Goal: Task Accomplishment & Management: Complete application form

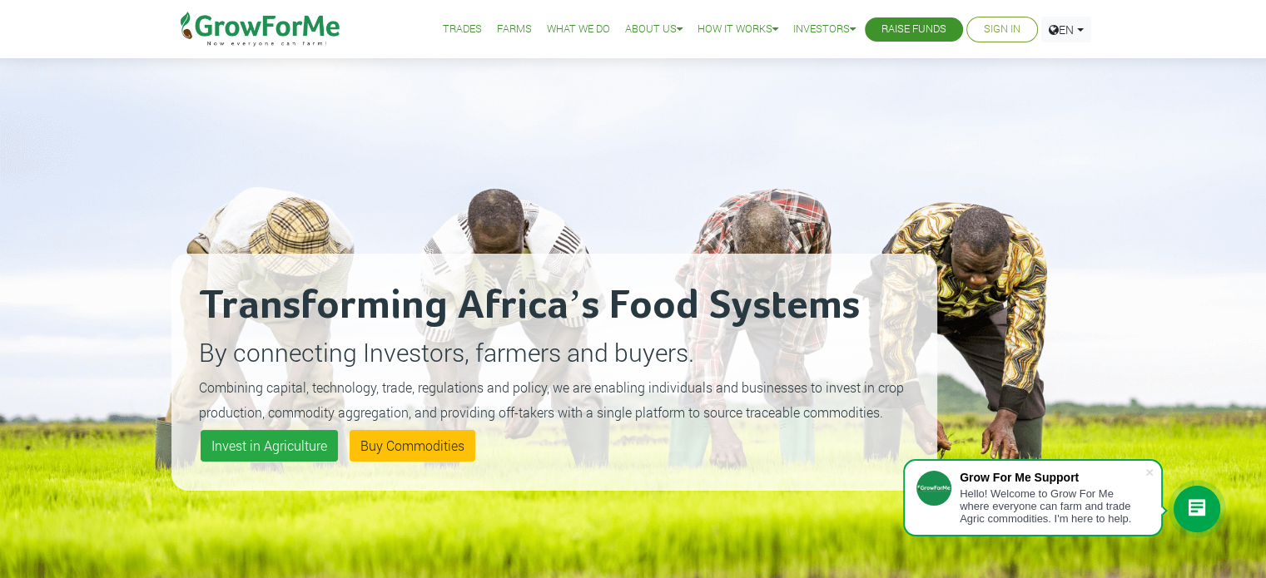
click at [999, 28] on link "Sign In" at bounding box center [1002, 29] width 37 height 17
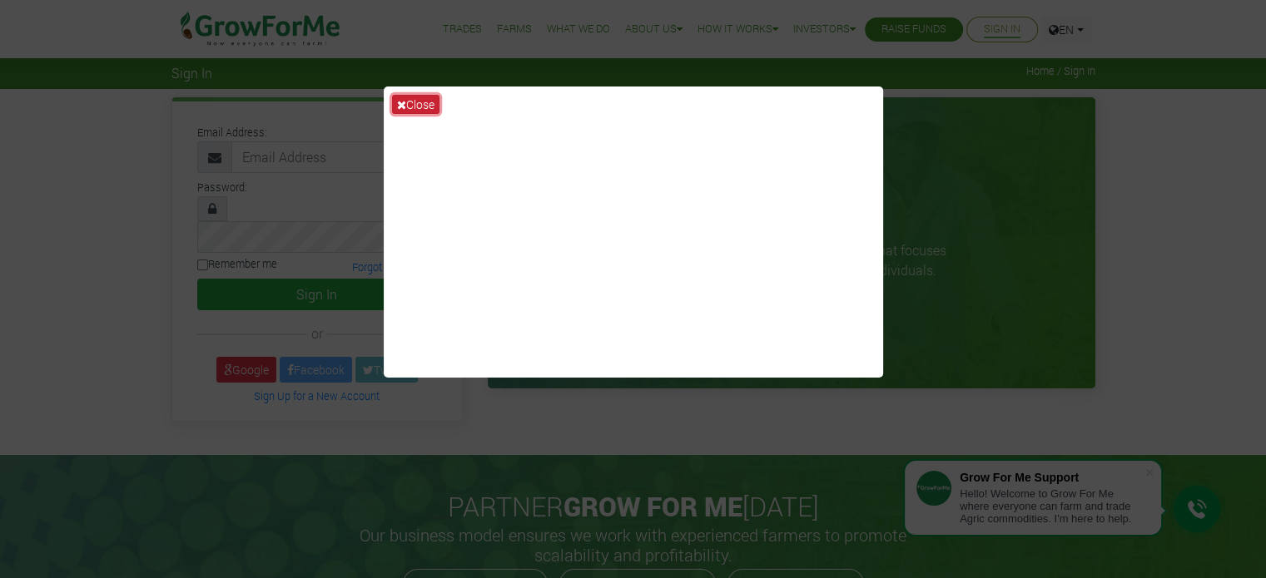
click at [413, 99] on button "Close" at bounding box center [415, 104] width 47 height 19
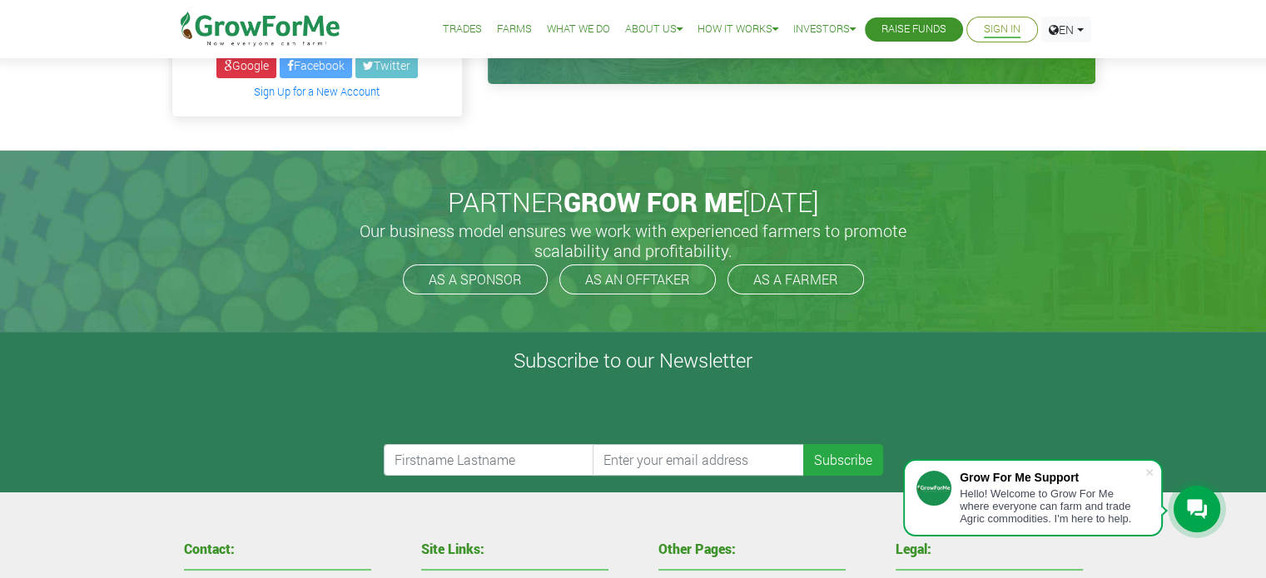
scroll to position [416, 0]
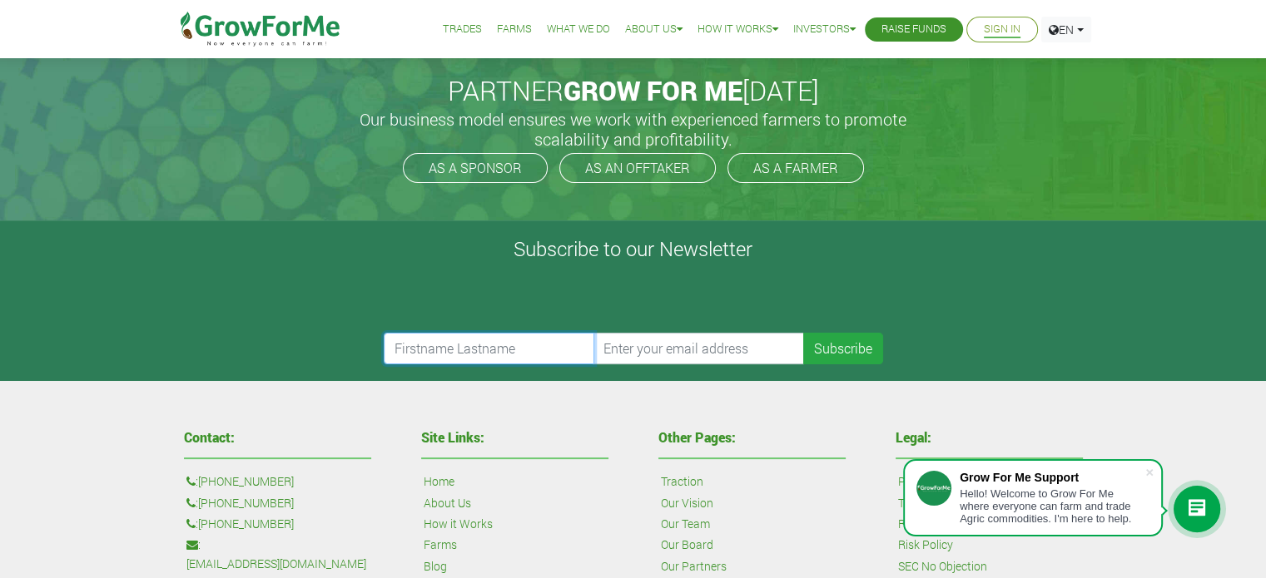
click at [483, 333] on input "text" at bounding box center [489, 349] width 211 height 32
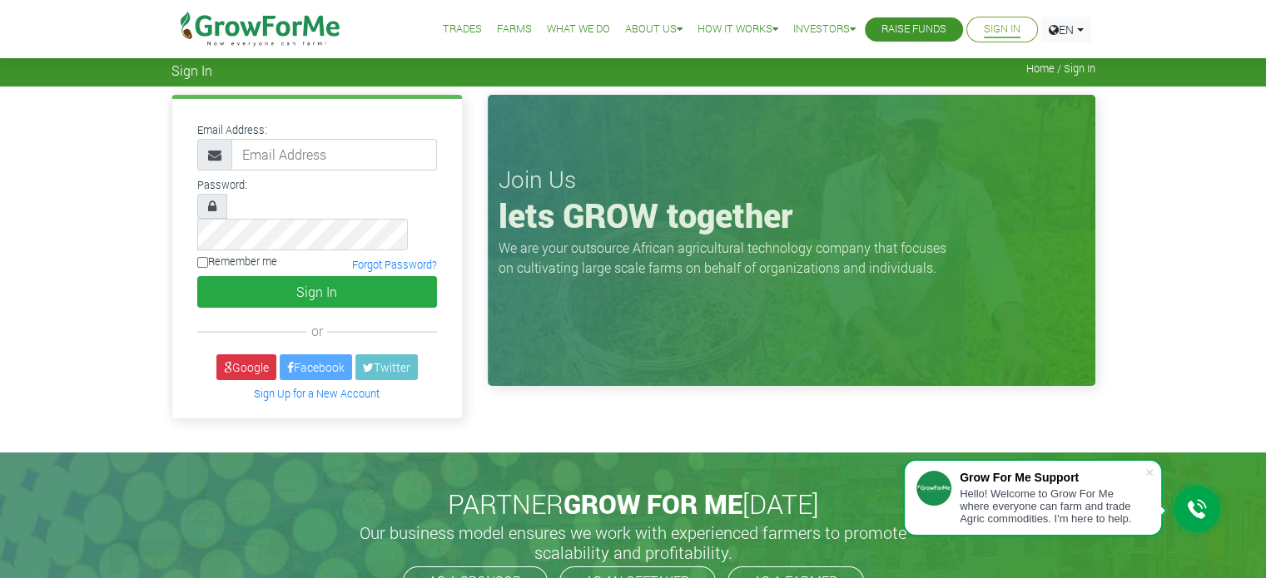
scroll to position [0, 0]
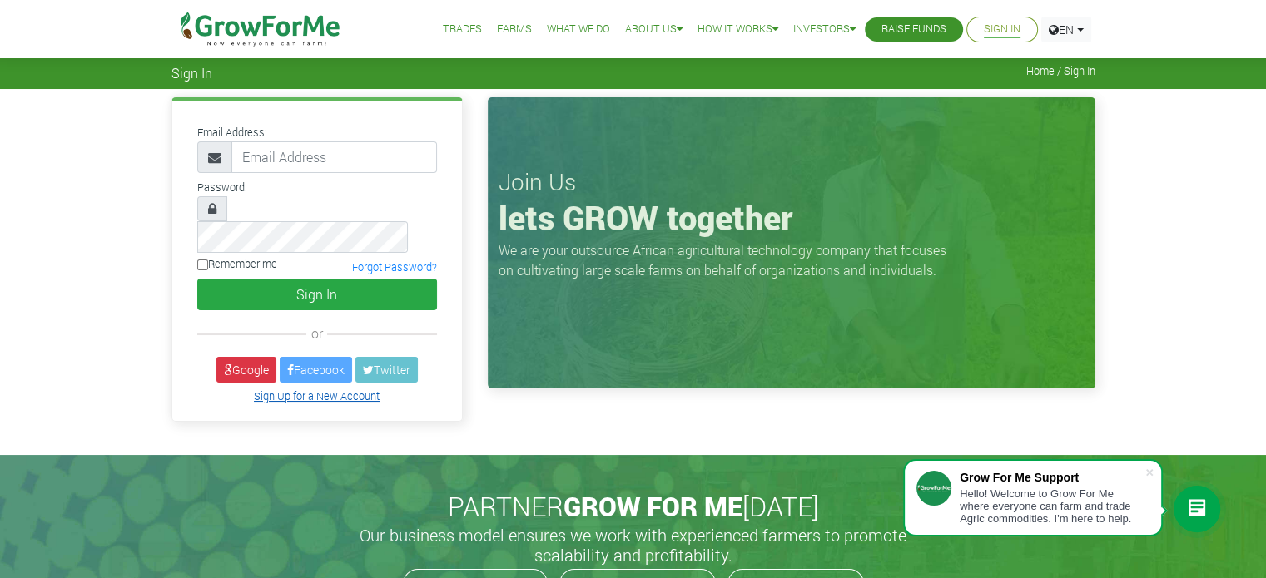
click at [332, 389] on link "Sign Up for a New Account" at bounding box center [317, 395] width 126 height 13
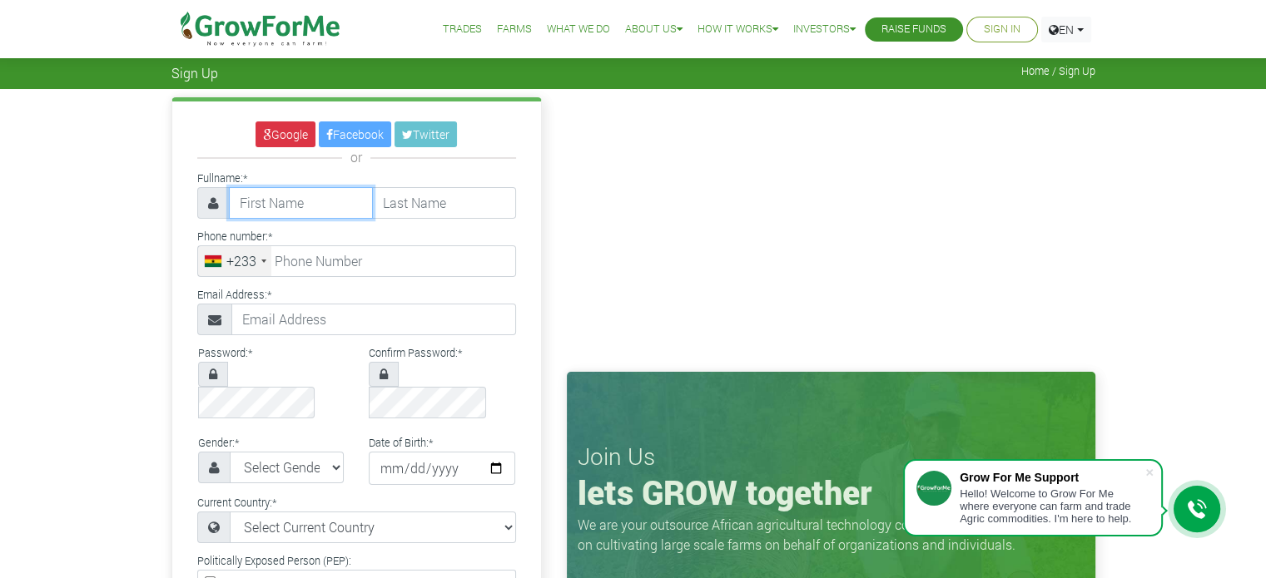
click at [256, 203] on input "text" at bounding box center [301, 203] width 144 height 32
type input "Terry"
type input "Amartey"
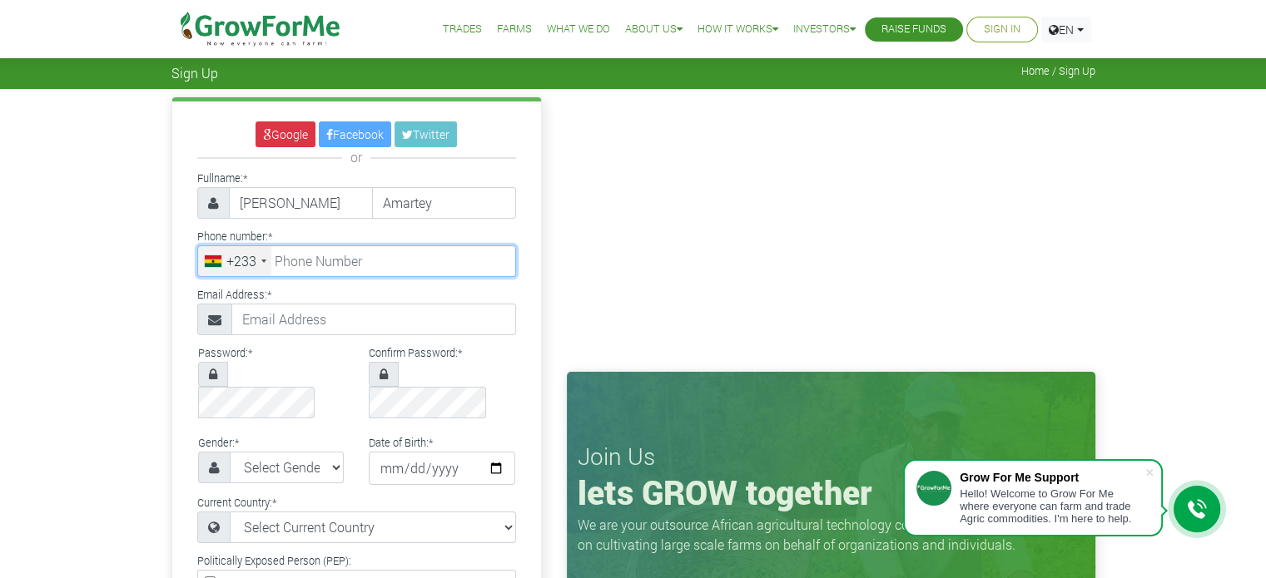
type input "2"
type input "54 082 1064"
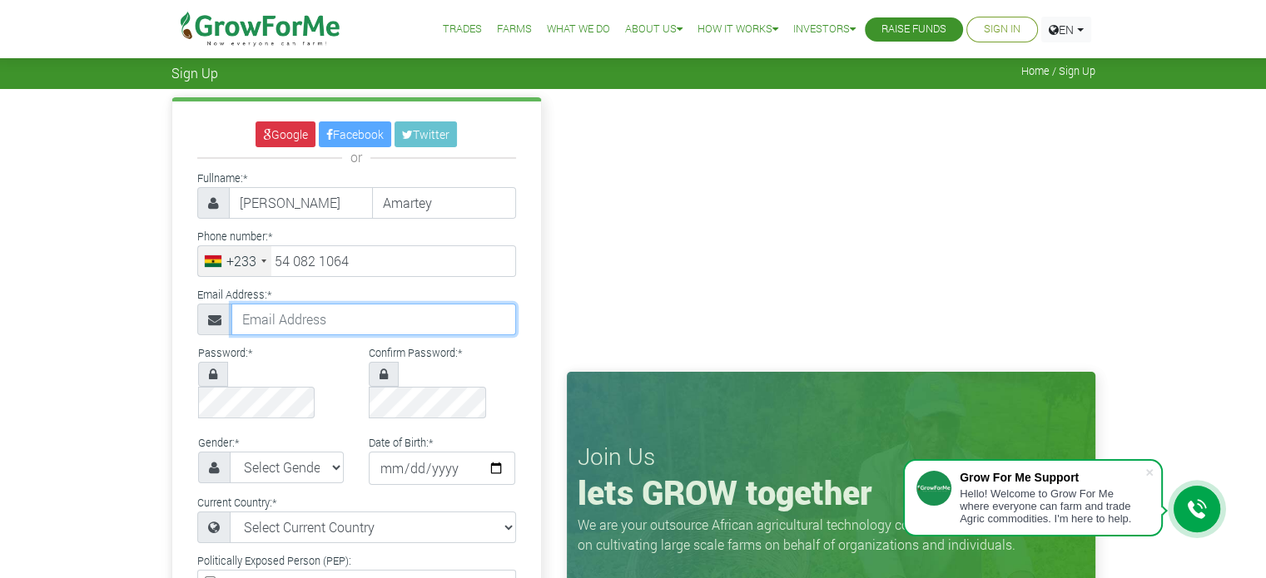
click at [315, 318] on input "text" at bounding box center [373, 320] width 285 height 32
click at [269, 322] on input "text" at bounding box center [373, 320] width 285 height 32
type input "terryamartey@gmail.com"
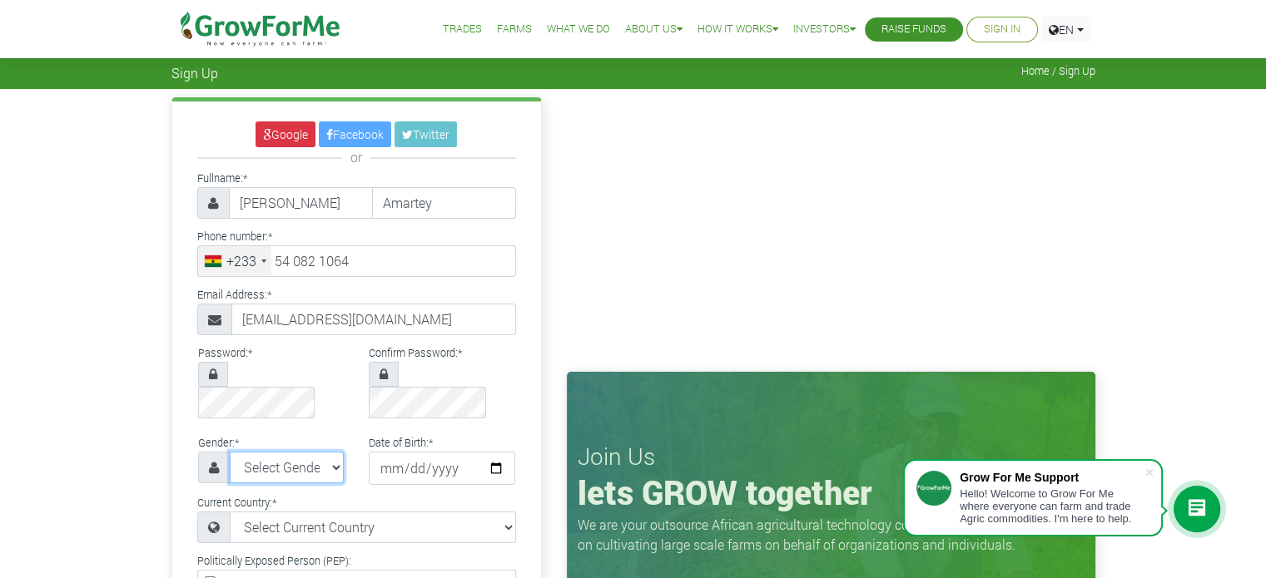
click at [289, 452] on select "Select Gender Female Male" at bounding box center [287, 468] width 115 height 32
select select "Male"
click at [230, 452] on select "Select Gender Female Male" at bounding box center [287, 468] width 115 height 32
click at [383, 452] on input "date" at bounding box center [442, 468] width 146 height 33
type input "0202-05-10"
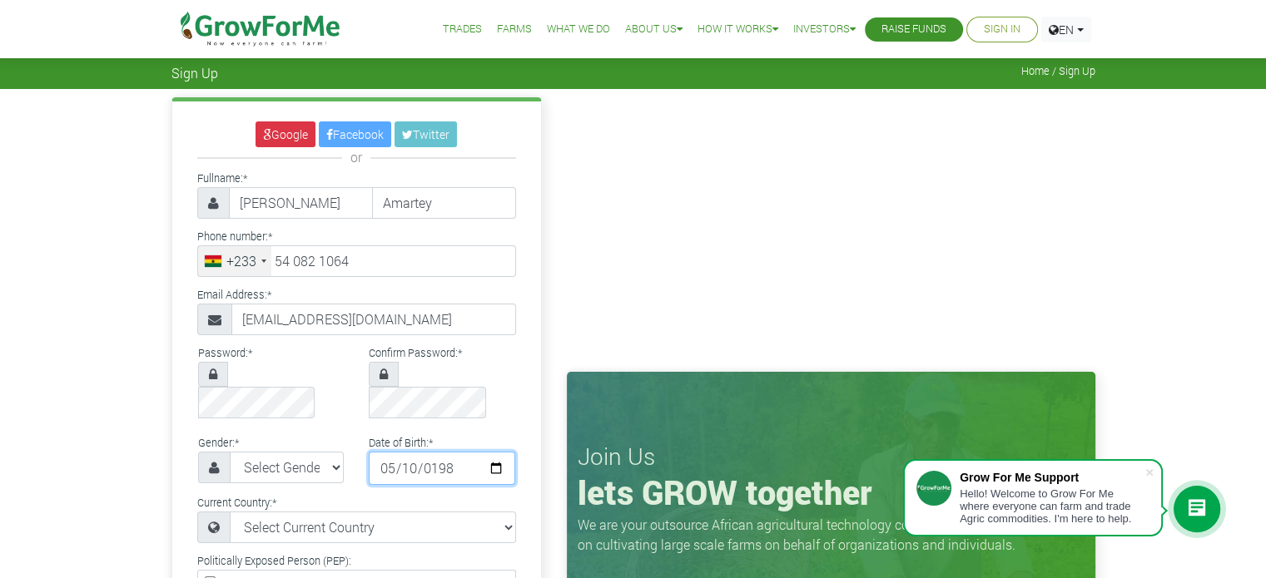
type input "1982-05-10"
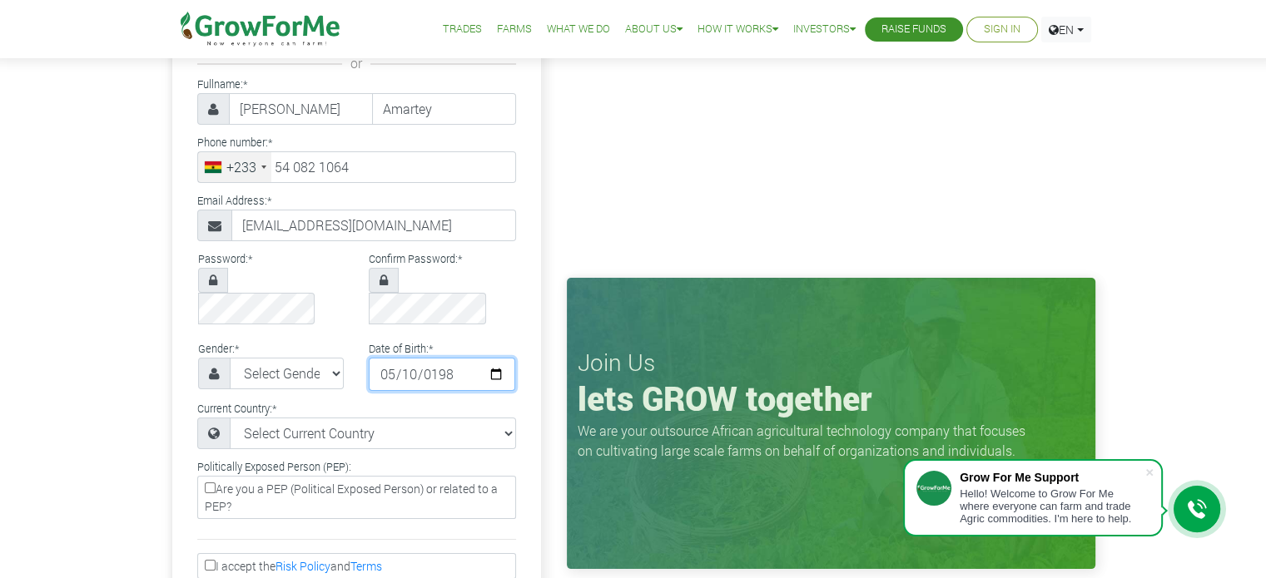
scroll to position [166, 0]
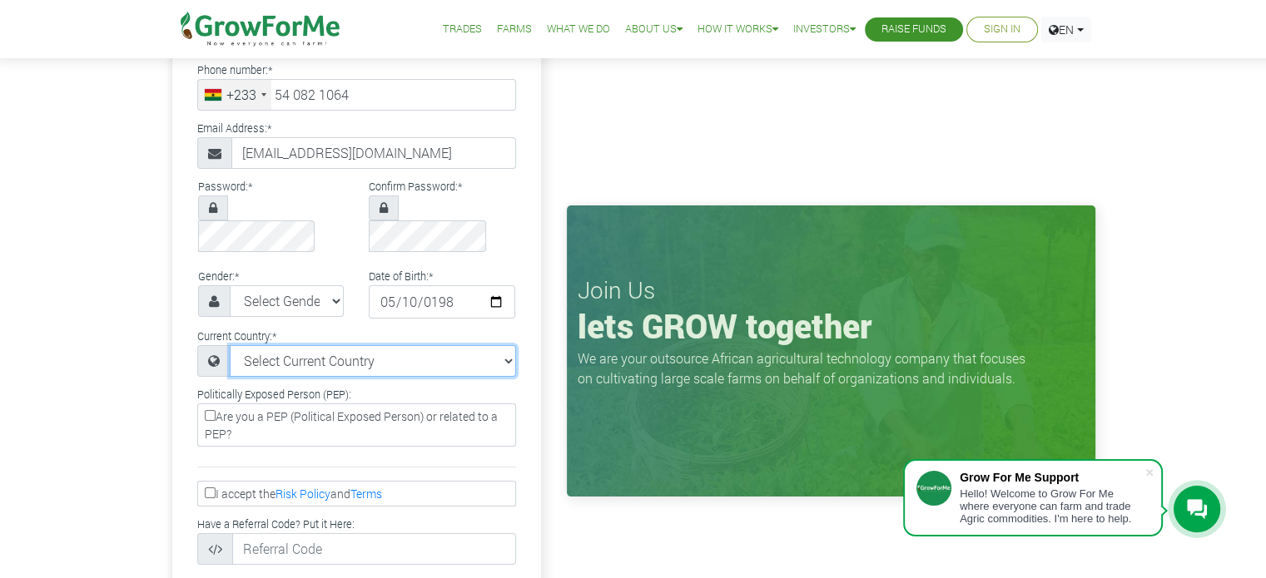
click at [403, 345] on select "Select Current Country Afghanistan Albania Algeria American Samoa Andorra Angol…" at bounding box center [373, 361] width 286 height 32
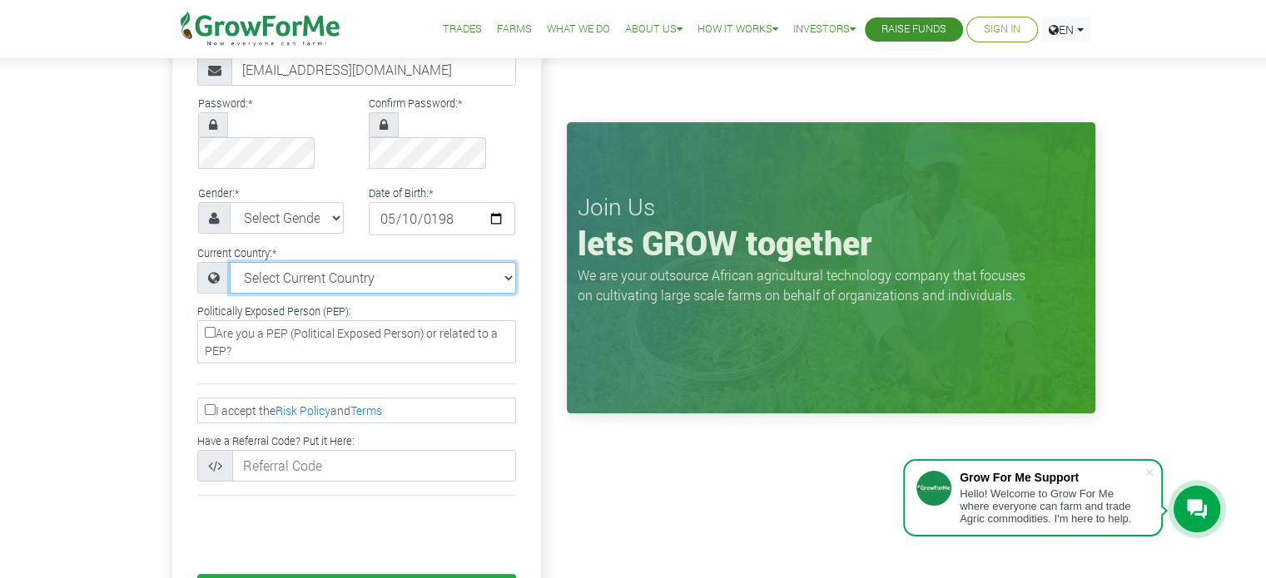
click at [508, 262] on select "Select Current Country Afghanistan Albania Algeria American Samoa Andorra Angol…" at bounding box center [373, 278] width 286 height 32
click at [506, 262] on select "Select Current Country Afghanistan Albania Algeria American Samoa Andorra Angol…" at bounding box center [373, 278] width 286 height 32
select select "Ghana"
click at [230, 262] on select "Select Current Country Afghanistan Albania Algeria American Samoa Andorra Angol…" at bounding box center [373, 278] width 286 height 32
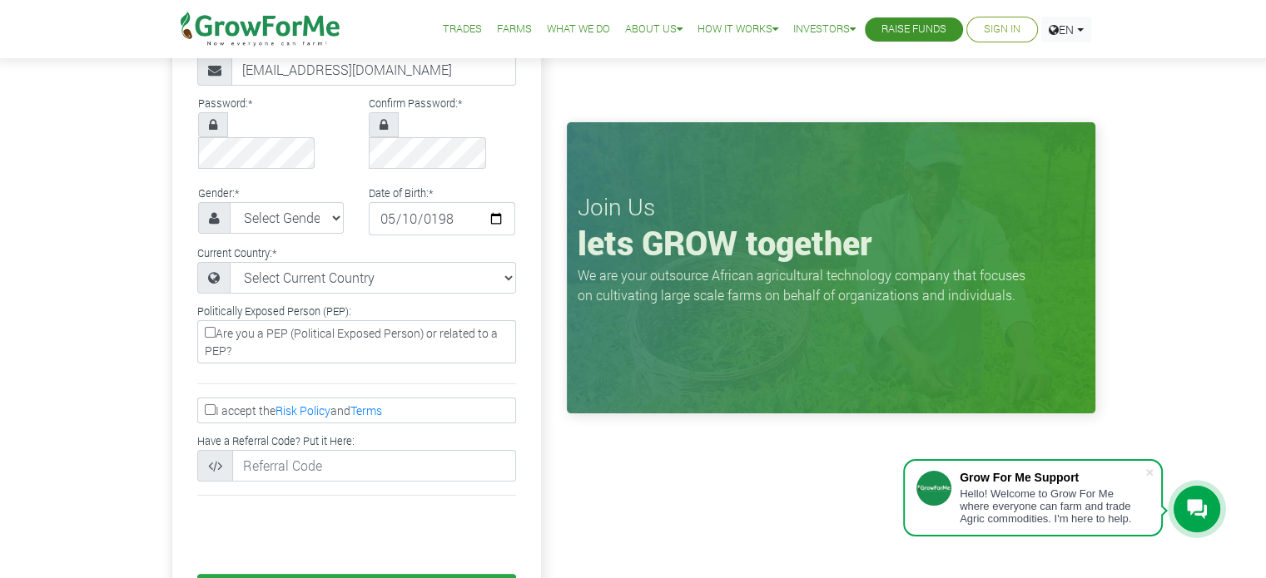
click at [206, 404] on input "I accept the Risk Policy and Terms" at bounding box center [210, 409] width 11 height 11
checkbox input "true"
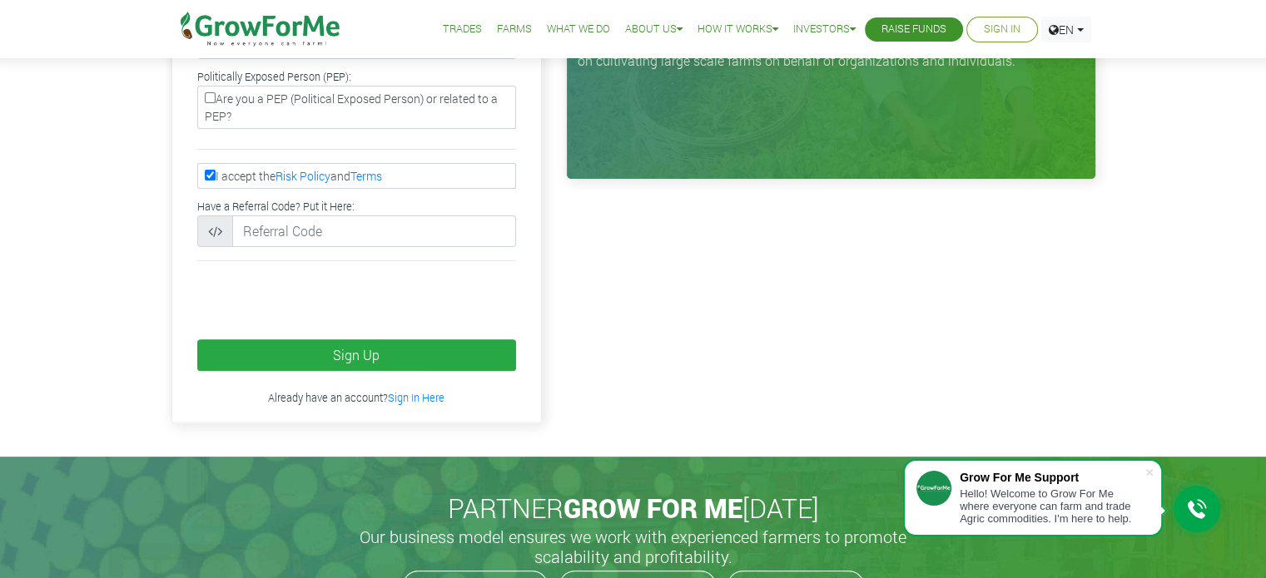
scroll to position [499, 0]
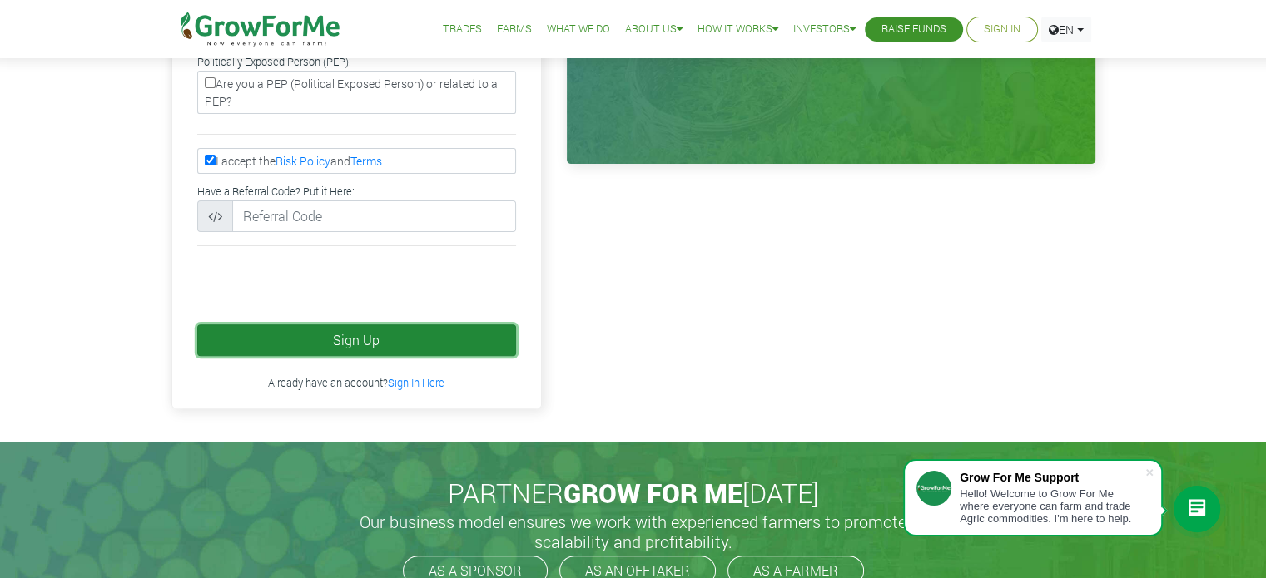
click at [362, 325] on button "Sign Up" at bounding box center [356, 341] width 319 height 32
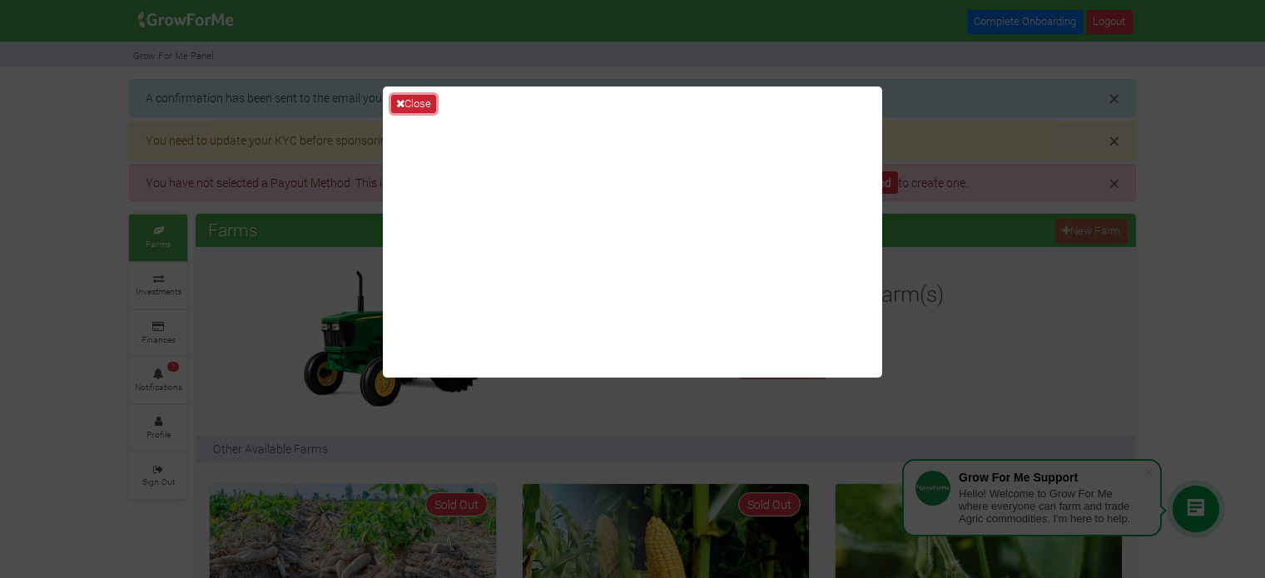
click at [416, 98] on button "Close" at bounding box center [413, 104] width 45 height 18
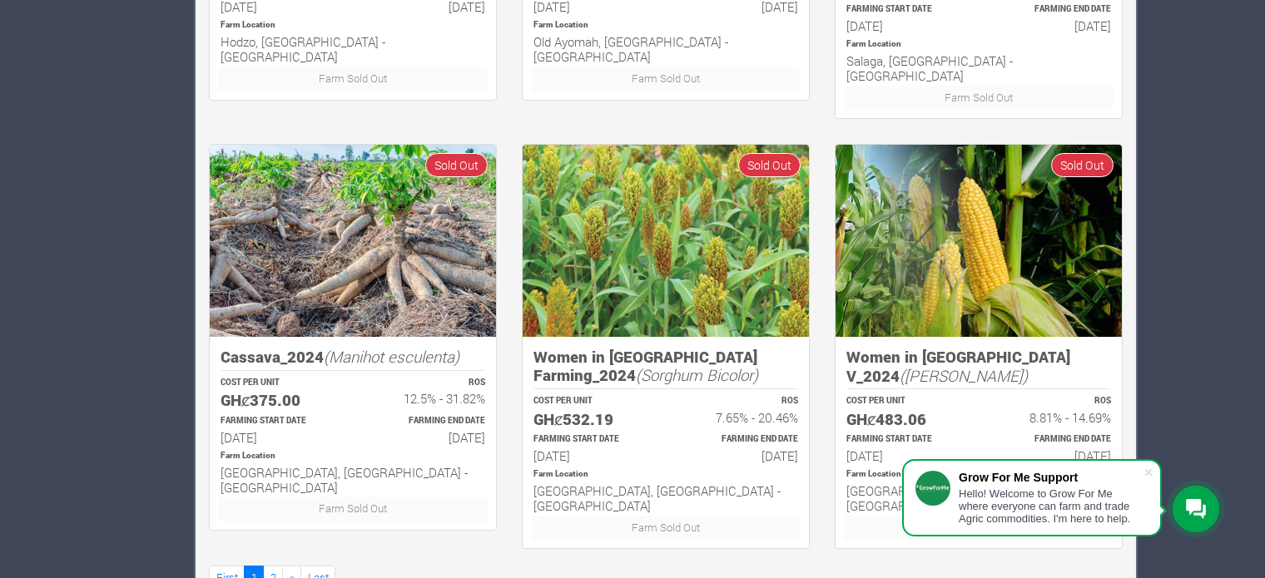
scroll to position [1201, 0]
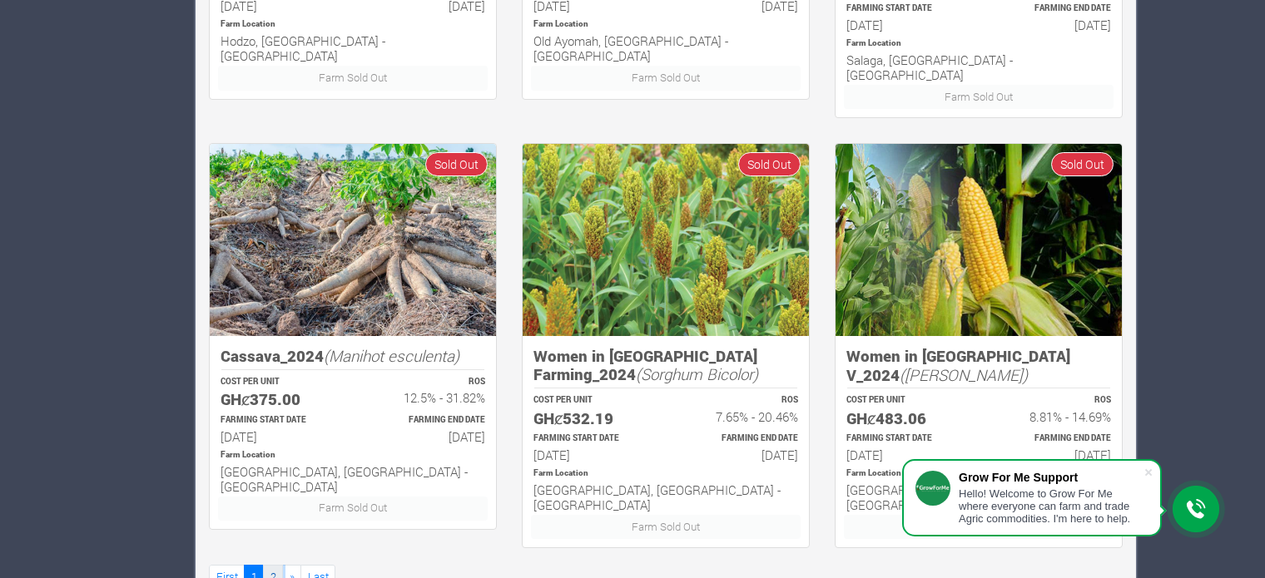
click at [270, 565] on link "2" at bounding box center [273, 577] width 20 height 24
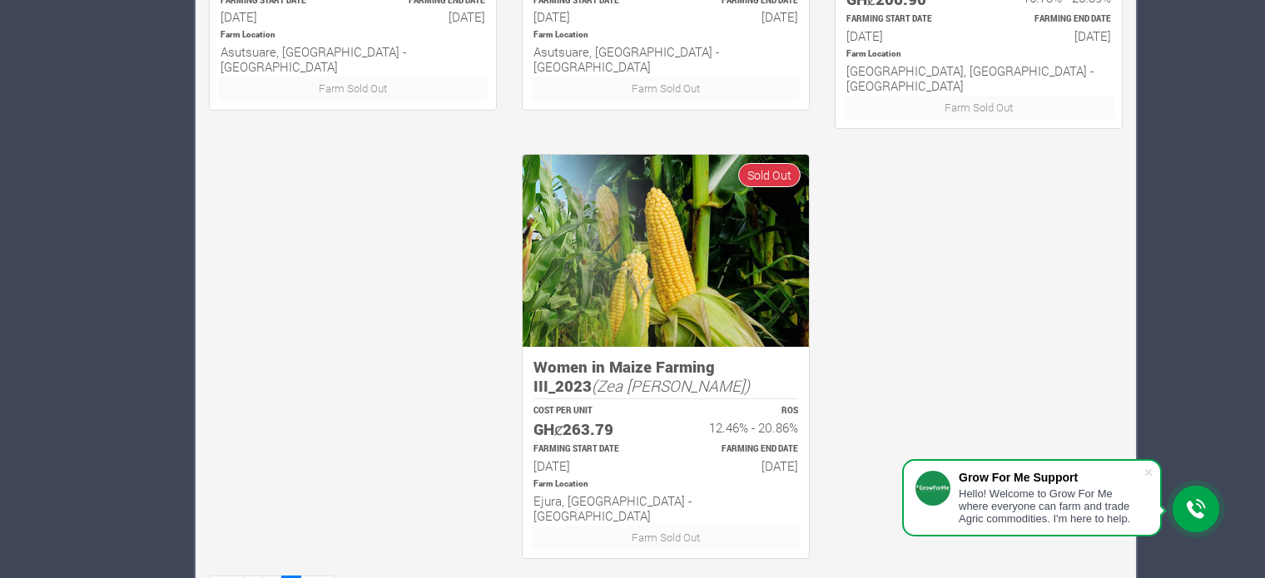
scroll to position [1196, 0]
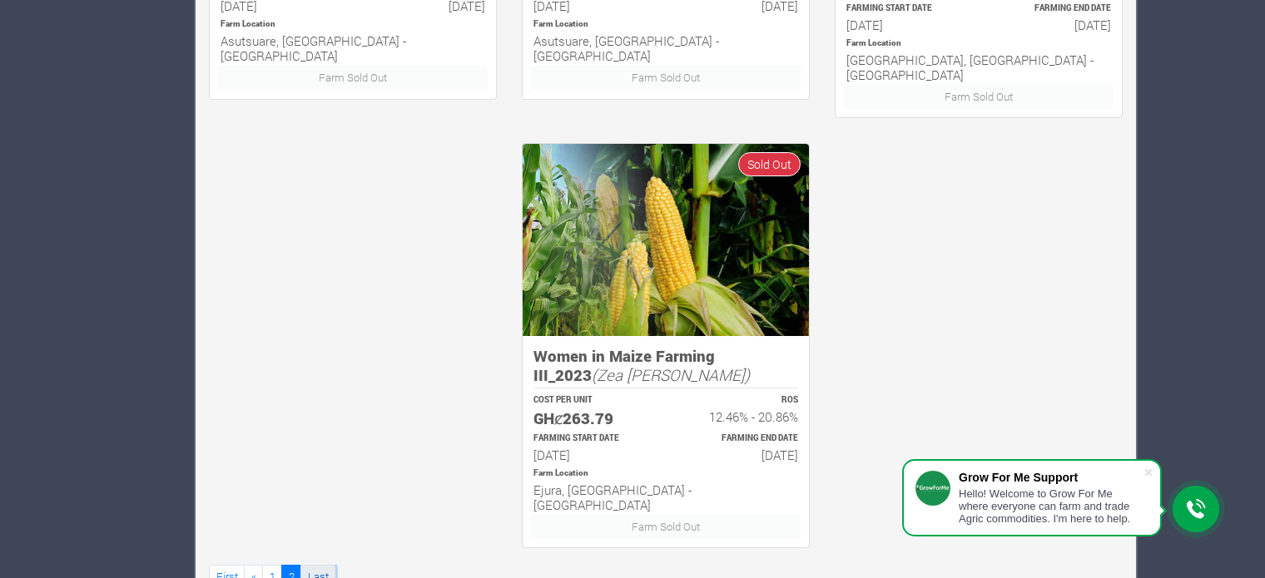
click at [320, 565] on link "Last" at bounding box center [317, 577] width 35 height 24
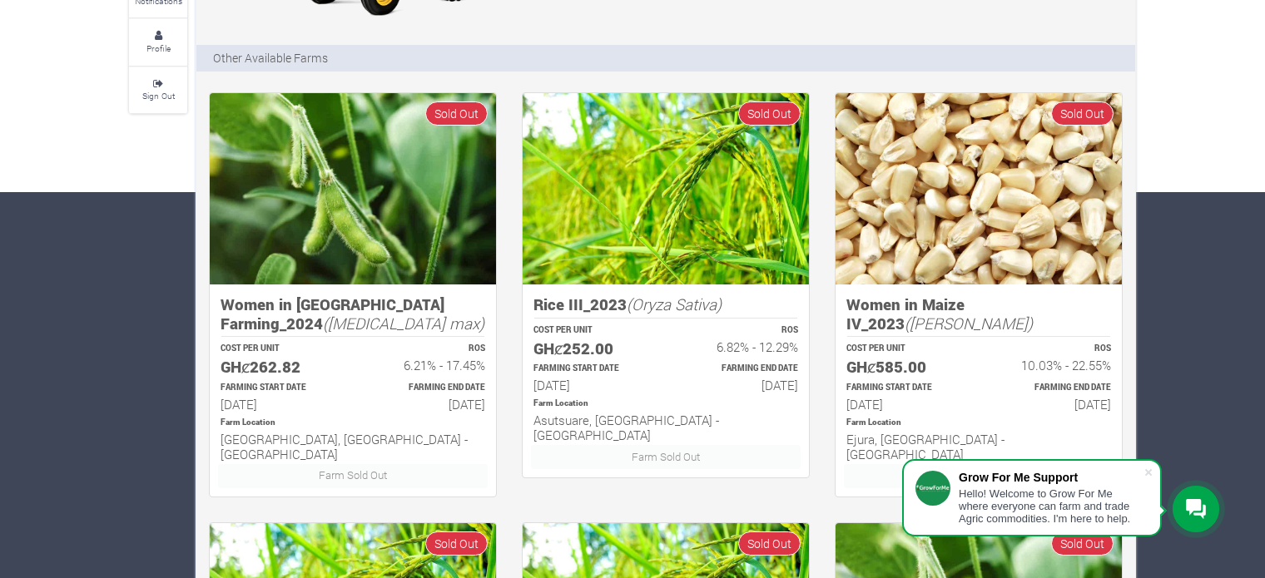
scroll to position [416, 0]
